Goal: Task Accomplishment & Management: Complete application form

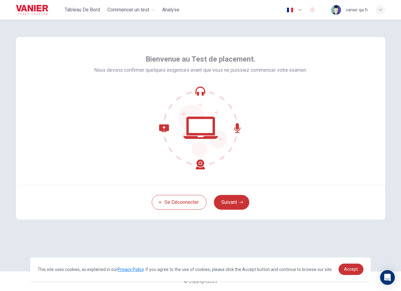
drag, startPoint x: 6, startPoint y: 145, endPoint x: 25, endPoint y: 152, distance: 20.4
click at [6, 145] on div "Bienvenue au Test de placement. Nous devons confirmer quelques exigences avant …" at bounding box center [200, 155] width 401 height 271
click at [353, 271] on span "Accept" at bounding box center [351, 269] width 14 height 5
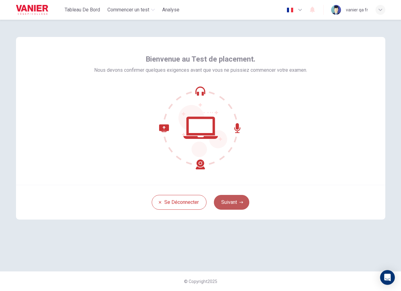
click at [238, 199] on button "Suivant" at bounding box center [231, 202] width 35 height 15
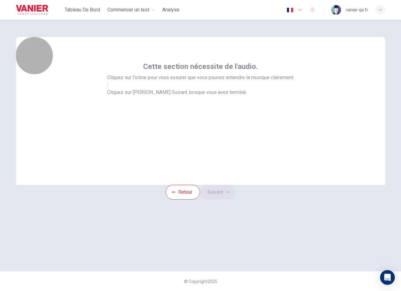
click at [108, 88] on button "button" at bounding box center [107, 85] width 1 height 6
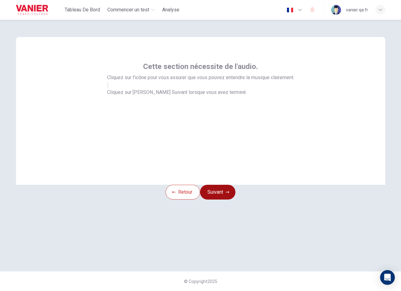
click at [224, 199] on button "Suivant" at bounding box center [217, 192] width 35 height 15
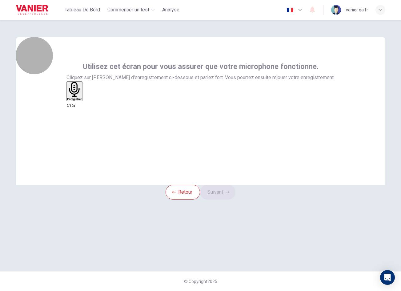
click at [82, 101] on h6 "Enregistrer" at bounding box center [74, 99] width 15 height 3
click at [76, 132] on h6 "Arrêter" at bounding box center [71, 133] width 9 height 3
click at [83, 101] on div "Enregistrer" at bounding box center [75, 91] width 15 height 19
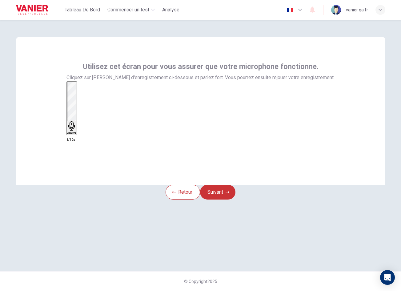
click at [76, 127] on div "Arrêter" at bounding box center [71, 108] width 9 height 53
click at [229, 200] on button "Suivant" at bounding box center [217, 192] width 35 height 15
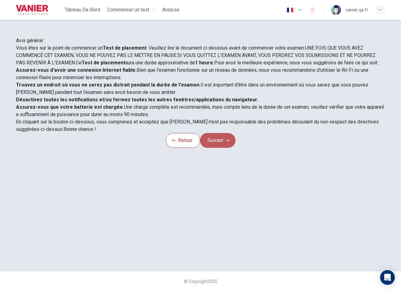
click at [226, 148] on button "Suivant" at bounding box center [217, 140] width 35 height 15
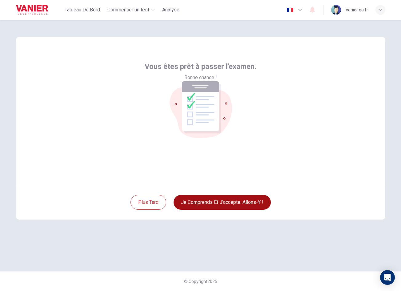
click at [228, 204] on button "Je comprends et j'accepte. Allons-y !" at bounding box center [222, 202] width 97 height 15
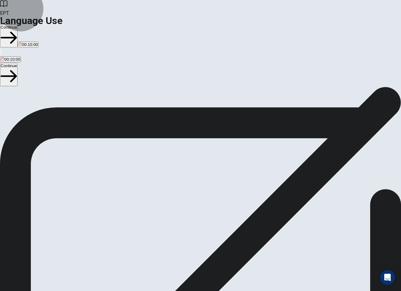
click at [18, 24] on button "Continue" at bounding box center [9, 35] width 18 height 23
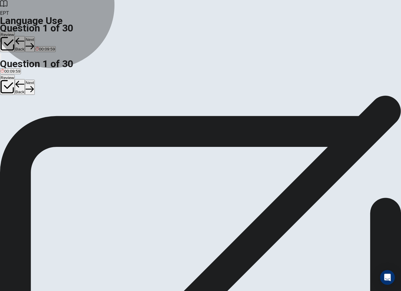
click at [7, 110] on button "A are" at bounding box center [3, 115] width 7 height 10
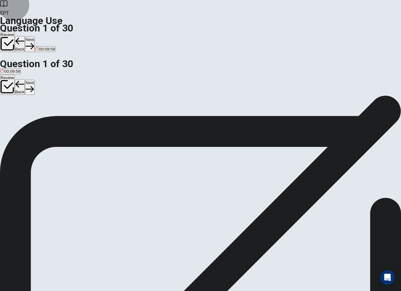
click at [35, 37] on button "Next" at bounding box center [30, 44] width 10 height 15
click at [31, 121] on button "C has" at bounding box center [27, 115] width 8 height 10
click at [35, 37] on button "Next" at bounding box center [30, 44] width 10 height 15
click at [16, 110] on button "A did lives" at bounding box center [8, 115] width 16 height 10
click at [35, 37] on button "Next" at bounding box center [30, 44] width 10 height 15
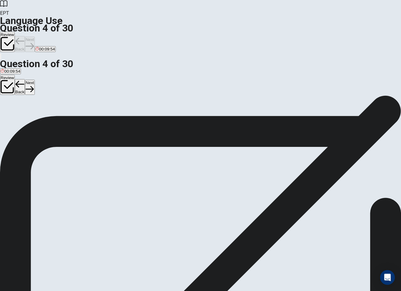
click at [15, 119] on button "B has" at bounding box center [11, 115] width 8 height 10
click at [35, 37] on button "Next" at bounding box center [30, 44] width 10 height 15
click at [15, 110] on button "A prepare" at bounding box center [7, 115] width 15 height 10
click at [35, 37] on button "Next" at bounding box center [30, 44] width 10 height 15
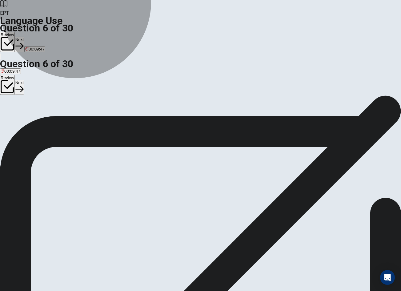
click at [10, 110] on button "A night" at bounding box center [5, 115] width 10 height 10
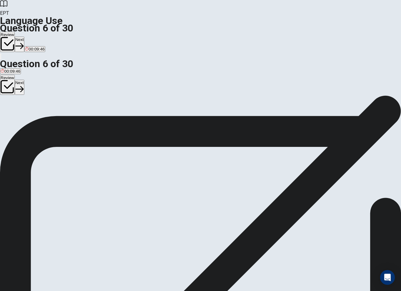
click at [24, 37] on button "Next" at bounding box center [20, 44] width 10 height 15
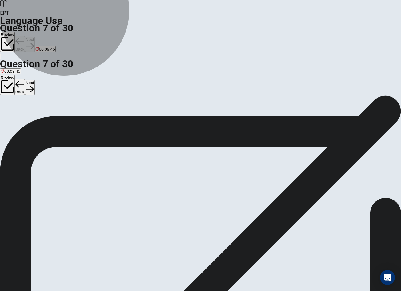
click at [43, 121] on button "C mechanic" at bounding box center [33, 115] width 19 height 10
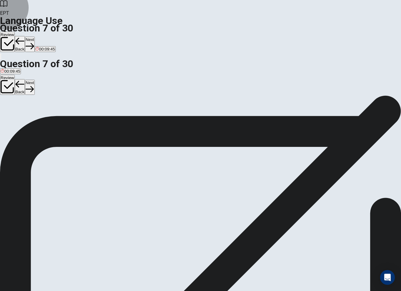
click at [35, 37] on button "Next" at bounding box center [30, 44] width 10 height 15
click at [8, 110] on button "A dog" at bounding box center [4, 115] width 8 height 10
click at [35, 37] on button "Next" at bounding box center [30, 44] width 10 height 15
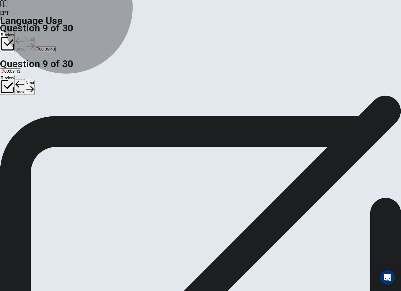
drag, startPoint x: 210, startPoint y: 119, endPoint x: 231, endPoint y: 104, distance: 26.7
click at [23, 120] on button "B artist" at bounding box center [18, 115] width 10 height 10
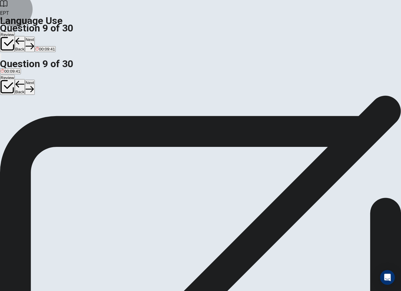
click at [35, 37] on button "Next" at bounding box center [30, 44] width 10 height 15
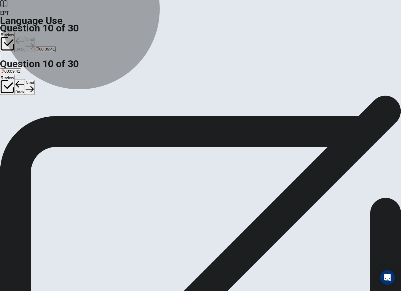
click at [4, 110] on button "A is" at bounding box center [2, 115] width 4 height 10
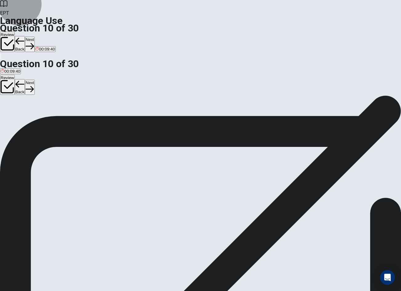
click at [35, 37] on button "Next" at bounding box center [30, 44] width 10 height 15
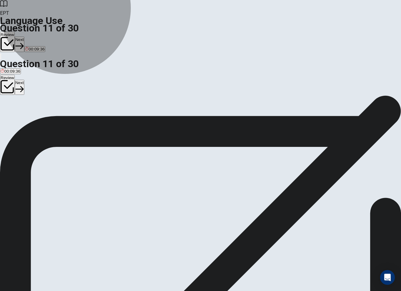
click at [8, 110] on button "A Are" at bounding box center [4, 115] width 8 height 10
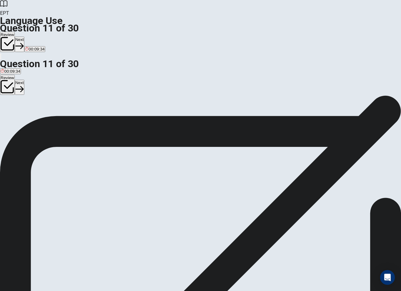
click at [24, 37] on button "Next" at bounding box center [20, 44] width 10 height 15
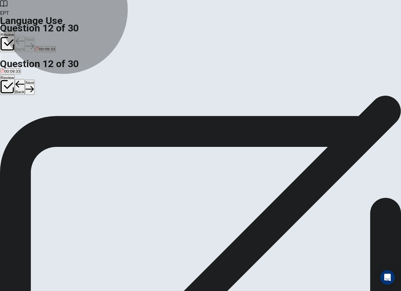
click at [26, 121] on button "B wash" at bounding box center [20, 115] width 11 height 10
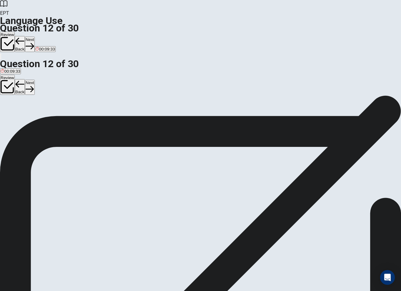
click at [35, 37] on button "Next" at bounding box center [30, 44] width 10 height 15
click at [15, 110] on button "A showed" at bounding box center [7, 115] width 15 height 10
click at [35, 37] on button "Next" at bounding box center [30, 44] width 10 height 15
click at [58, 121] on button "C completes" at bounding box center [48, 115] width 20 height 10
click at [35, 37] on button "Next" at bounding box center [30, 44] width 10 height 15
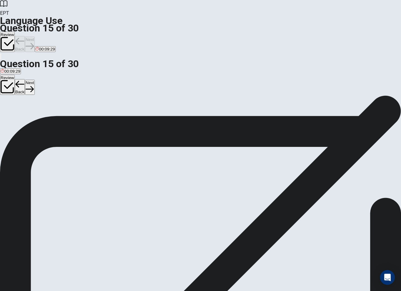
click at [15, 110] on button "A a watch" at bounding box center [7, 115] width 15 height 10
click at [35, 37] on button "Next" at bounding box center [30, 44] width 10 height 15
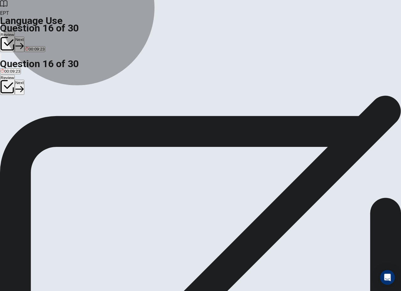
click at [18, 120] on button "B loud" at bounding box center [13, 115] width 9 height 10
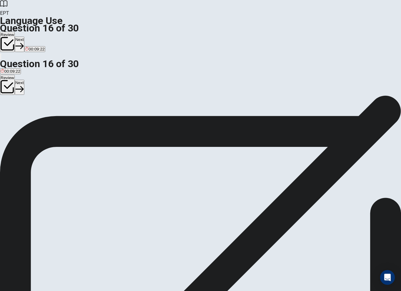
click at [24, 37] on button "Next" at bounding box center [20, 44] width 10 height 15
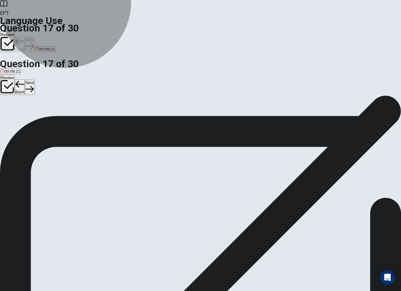
click at [12, 110] on button "A Begin" at bounding box center [6, 115] width 12 height 10
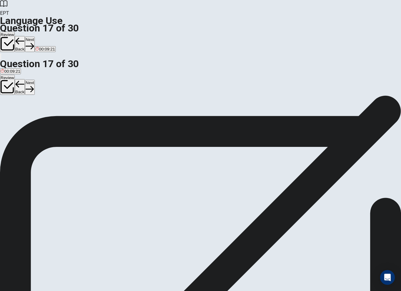
click at [35, 37] on button "Next" at bounding box center [30, 44] width 10 height 15
click at [27, 121] on button "C bottle" at bounding box center [21, 115] width 11 height 10
click at [35, 37] on button "Next" at bounding box center [30, 44] width 10 height 15
click at [11, 110] on button "A sleep" at bounding box center [5, 115] width 11 height 10
click at [35, 37] on button "Next" at bounding box center [30, 44] width 10 height 15
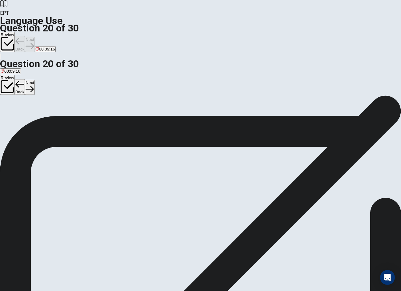
click at [218, 121] on div "A send B sends C sent D sending" at bounding box center [200, 115] width 401 height 11
click at [22, 121] on button "B sends" at bounding box center [16, 115] width 12 height 10
click at [35, 37] on button "Next" at bounding box center [30, 44] width 10 height 15
click at [37, 114] on button "B reading" at bounding box center [29, 115] width 15 height 10
click at [24, 37] on button "Next" at bounding box center [20, 44] width 10 height 15
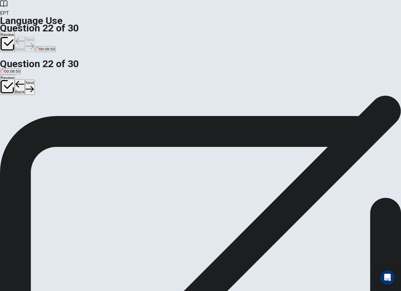
click at [7, 110] on button "A Did" at bounding box center [3, 115] width 7 height 10
click at [35, 37] on button "Next" at bounding box center [30, 44] width 10 height 15
click at [23, 117] on button "B to visit" at bounding box center [16, 115] width 13 height 10
click at [35, 37] on button "Next" at bounding box center [30, 44] width 10 height 15
click at [13, 110] on button "A leaves" at bounding box center [6, 115] width 13 height 10
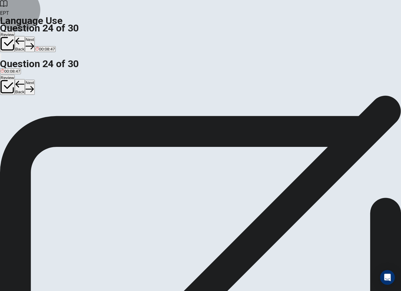
click at [35, 37] on button "Next" at bounding box center [30, 44] width 10 height 15
click at [220, 96] on div "Question 25 We wear a ___ when it’s raining. A pair of sunglasses B pair of san…" at bounding box center [200, 109] width 401 height 26
click at [34, 110] on button "A pair of sunglasses" at bounding box center [17, 115] width 34 height 10
click at [35, 37] on button "Next" at bounding box center [30, 44] width 10 height 15
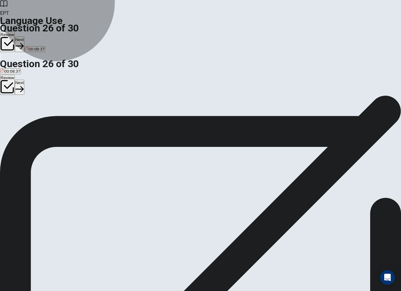
click at [43, 121] on button "C nurse" at bounding box center [37, 115] width 11 height 10
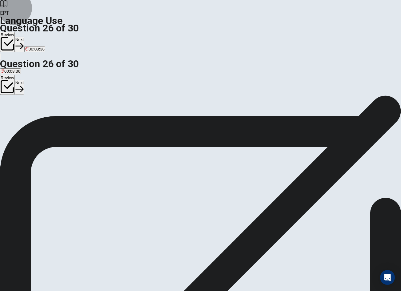
click at [24, 37] on button "Next" at bounding box center [20, 44] width 10 height 15
click at [35, 37] on button "Next" at bounding box center [30, 44] width 10 height 15
click at [10, 110] on button "A open" at bounding box center [5, 115] width 10 height 10
click at [35, 37] on button "Next" at bounding box center [30, 44] width 10 height 15
click at [8, 110] on button "A bee" at bounding box center [4, 115] width 8 height 10
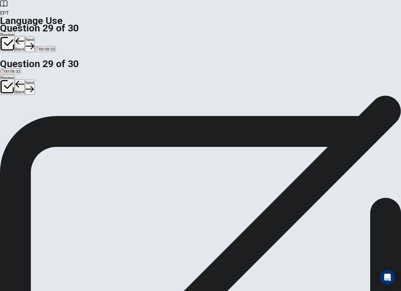
click at [35, 37] on button "Next" at bounding box center [30, 44] width 10 height 15
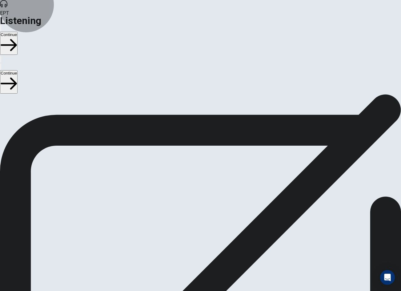
click at [18, 32] on button "Continue" at bounding box center [9, 43] width 18 height 23
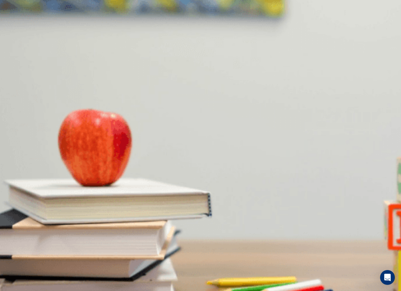
click at [26, 116] on button "B Water" at bounding box center [20, 121] width 12 height 10
click at [19, 142] on button "A Goodbye." at bounding box center [9, 147] width 19 height 10
click at [72, 173] on span "Near the kitchen" at bounding box center [57, 175] width 30 height 5
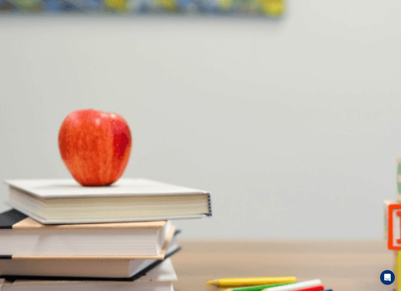
scroll to position [462, 0]
click at [18, 194] on button "B One" at bounding box center [13, 199] width 9 height 10
click at [18, 220] on button "A At a hotel" at bounding box center [9, 225] width 18 height 10
click at [18, 32] on button "Continue" at bounding box center [9, 43] width 18 height 23
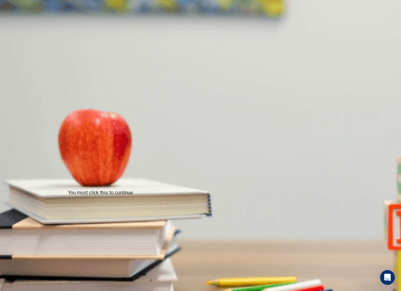
drag, startPoint x: 137, startPoint y: 201, endPoint x: 141, endPoint y: 203, distance: 4.9
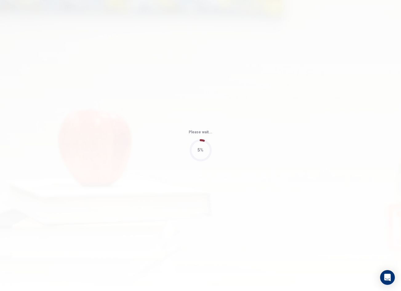
type input "3"
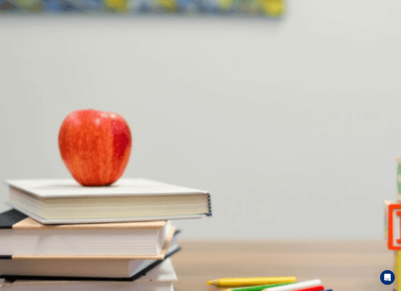
click at [27, 116] on button "B Buy it" at bounding box center [21, 121] width 11 height 10
click at [30, 153] on button "A A different color" at bounding box center [15, 147] width 30 height 10
click at [70, 173] on span "Near the front" at bounding box center [57, 175] width 25 height 5
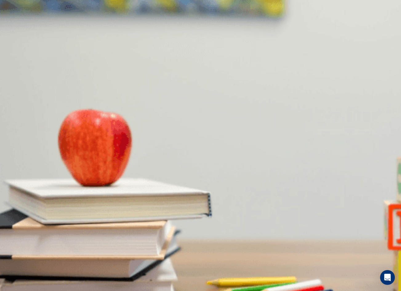
click at [32, 199] on span "Extra large" at bounding box center [22, 201] width 20 height 5
click at [13, 220] on button "A Shoes" at bounding box center [6, 225] width 13 height 10
click at [18, 32] on button "Continue" at bounding box center [9, 43] width 18 height 23
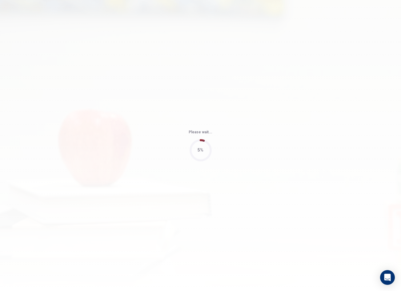
type input "4"
click at [0, 81] on div "Please wait... 100%" at bounding box center [200, 145] width 401 height 291
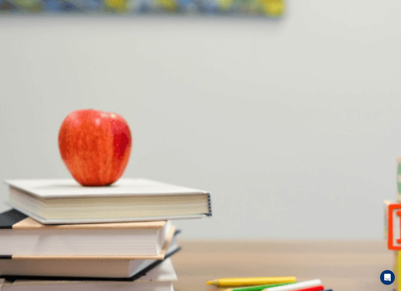
click at [106, 127] on button "C Ask about prices" at bounding box center [90, 121] width 32 height 10
click at [47, 142] on button "A Something she can wear" at bounding box center [23, 147] width 47 height 10
click at [69, 168] on button "B Hats and scarves" at bounding box center [52, 173] width 33 height 10
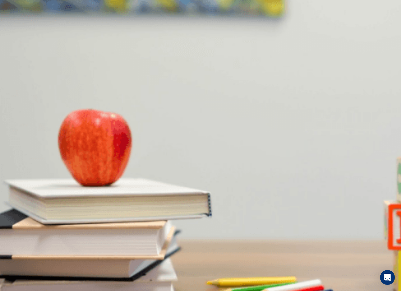
click at [94, 199] on span "The man’s wife" at bounding box center [79, 201] width 27 height 5
click at [25, 225] on span "At a gift shop" at bounding box center [13, 227] width 24 height 5
click at [18, 32] on button "Continue" at bounding box center [9, 43] width 18 height 23
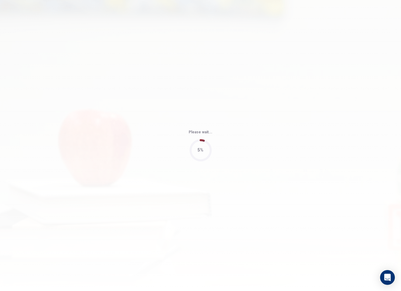
type input "4"
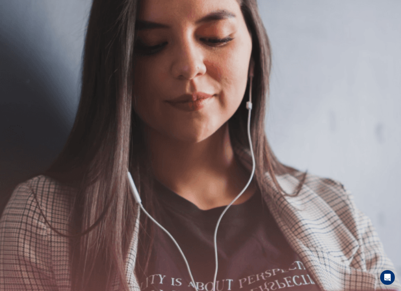
click at [18, 32] on button "Continue" at bounding box center [9, 43] width 18 height 23
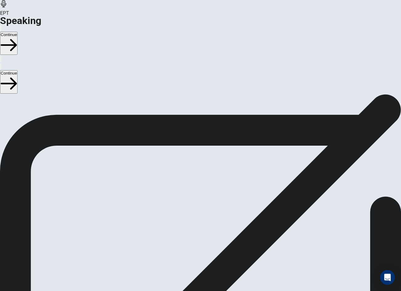
click at [18, 32] on button "Continue" at bounding box center [9, 43] width 18 height 23
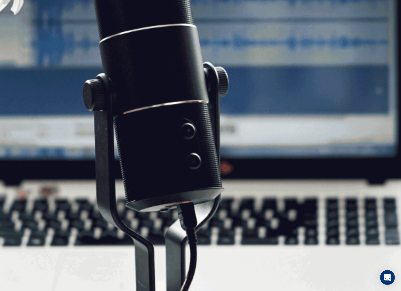
click at [18, 32] on button "Continue" at bounding box center [9, 43] width 18 height 23
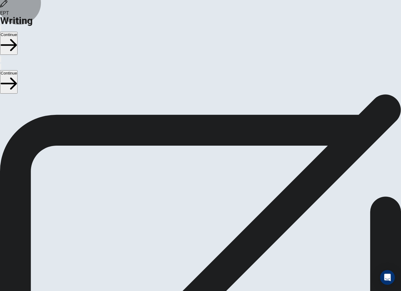
click at [18, 32] on button "Continue" at bounding box center [9, 43] width 18 height 23
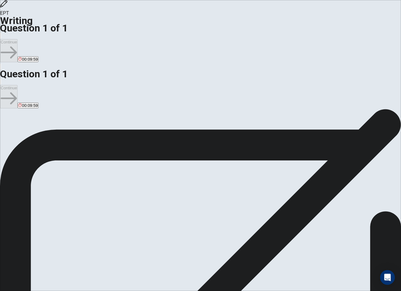
type textarea "qa qa"
click at [18, 39] on button "Continue" at bounding box center [9, 50] width 18 height 23
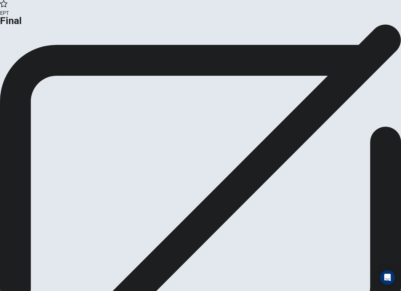
click at [49, 55] on button "Continue" at bounding box center [36, 51] width 25 height 8
